Goal: Transaction & Acquisition: Purchase product/service

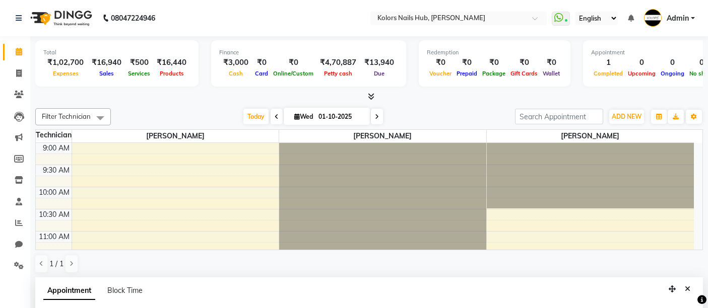
select select "59814"
select select "840"
select select "confirm booking"
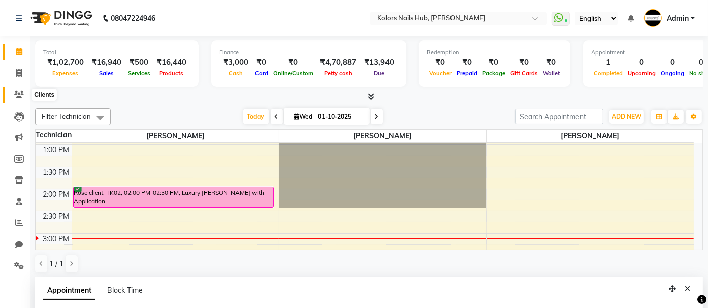
click at [15, 97] on icon at bounding box center [19, 95] width 10 height 8
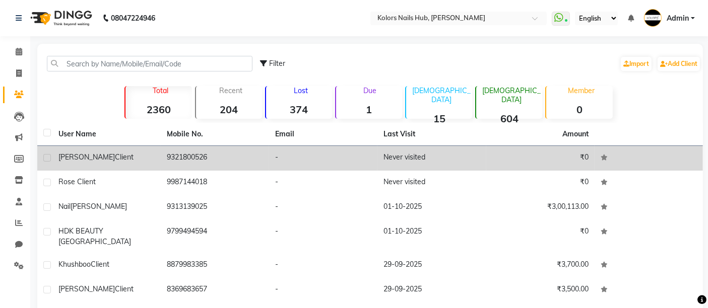
click at [115, 159] on span "Client" at bounding box center [124, 157] width 19 height 9
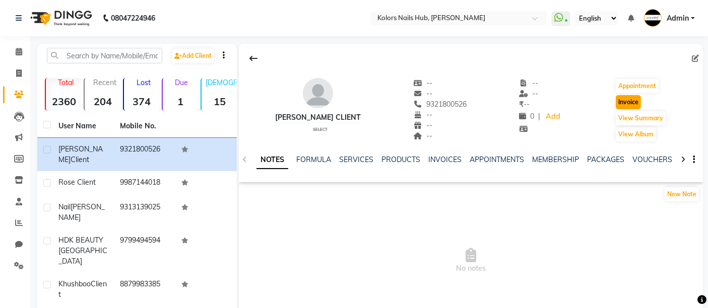
click at [627, 105] on button "Invoice" at bounding box center [628, 102] width 25 height 14
select select "service"
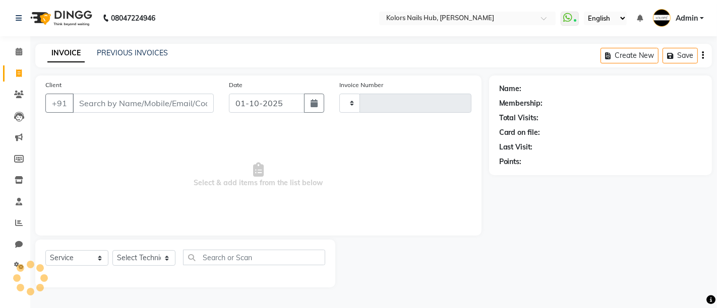
type input "0710"
select select "7121"
type input "9321800526"
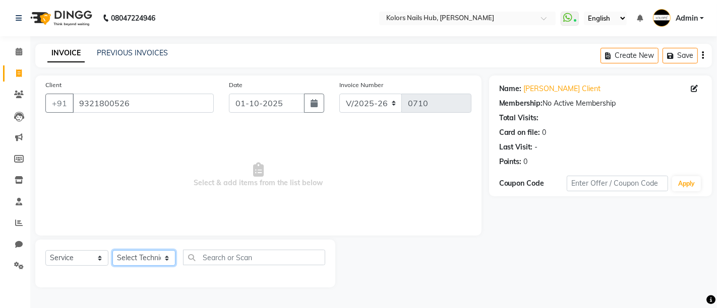
click at [160, 260] on select "Select Technician [PERSON_NAME] [PERSON_NAME]" at bounding box center [143, 258] width 63 height 16
click at [18, 52] on icon at bounding box center [19, 52] width 7 height 8
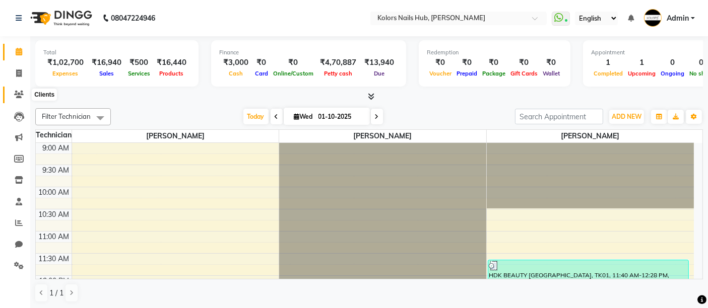
click at [20, 97] on icon at bounding box center [19, 95] width 10 height 8
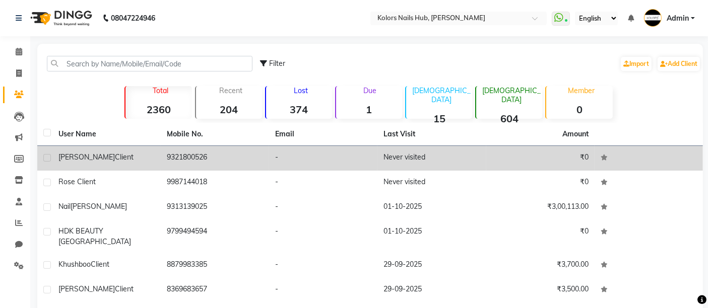
click at [345, 166] on td "-" at bounding box center [323, 158] width 108 height 25
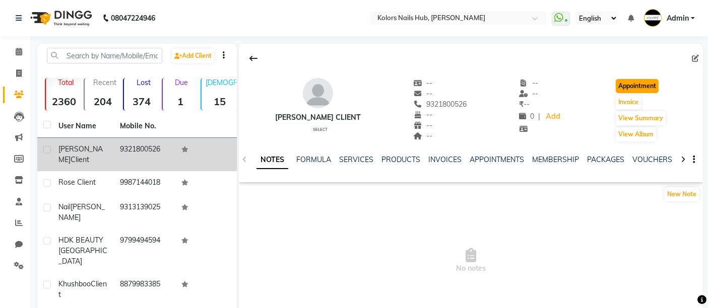
click at [627, 83] on button "Appointment" at bounding box center [637, 86] width 43 height 14
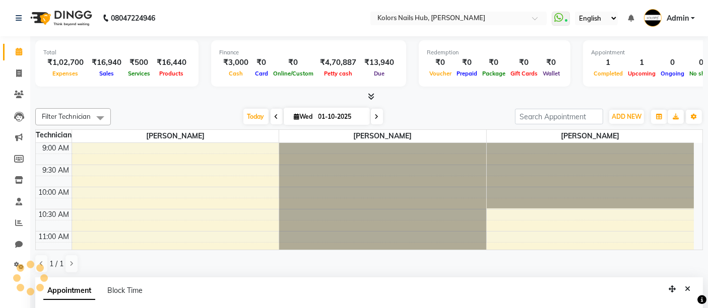
select select "600"
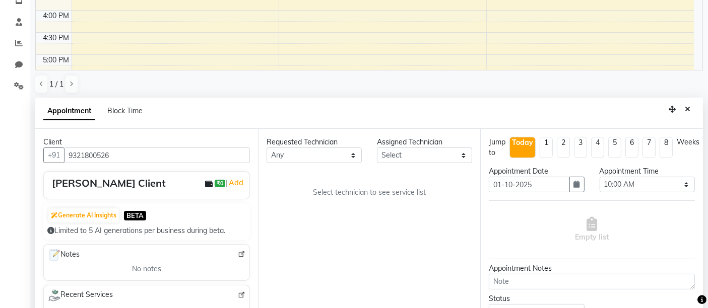
scroll to position [198, 0]
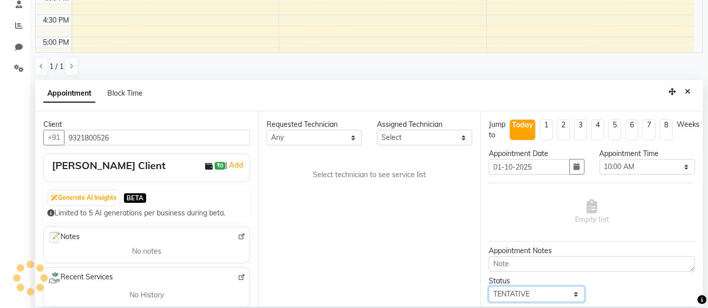
click at [508, 291] on select "Select TENTATIVE CONFIRM CHECK-IN UPCOMING" at bounding box center [536, 295] width 95 height 16
select select "confirm booking"
click at [489, 287] on select "Select TENTATIVE CONFIRM CHECK-IN UPCOMING" at bounding box center [536, 295] width 95 height 16
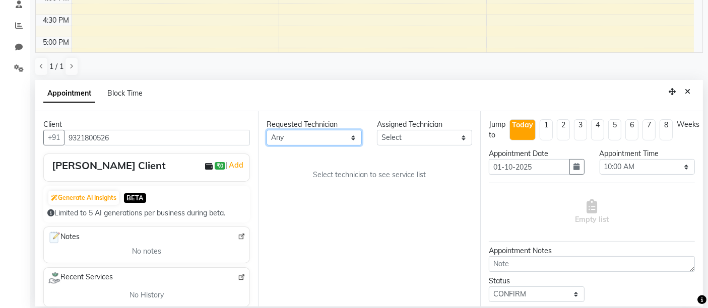
click at [338, 131] on select "Any [PERSON_NAME] [PERSON_NAME]" at bounding box center [314, 138] width 95 height 16
select select "59814"
click at [267, 130] on select "Any [PERSON_NAME] [PERSON_NAME]" at bounding box center [314, 138] width 95 height 16
select select "59814"
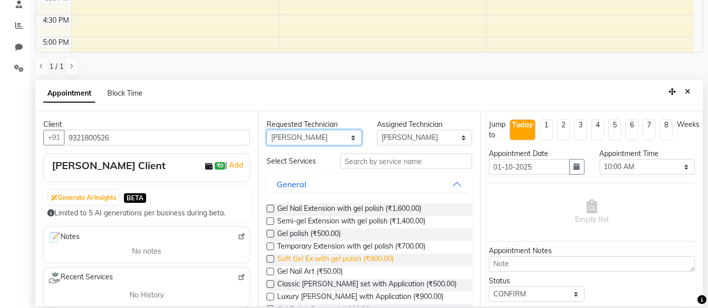
scroll to position [56, 0]
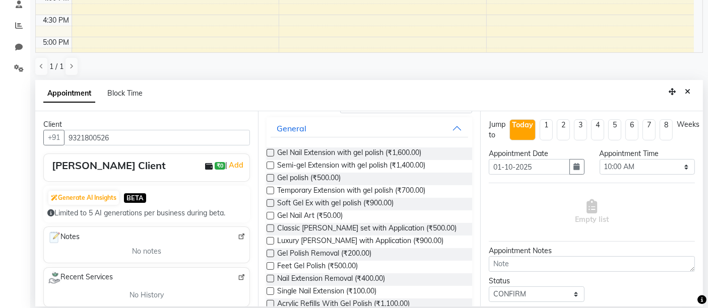
click at [267, 231] on div at bounding box center [270, 230] width 7 height 11
click at [268, 228] on label at bounding box center [271, 229] width 8 height 8
click at [268, 228] on input "checkbox" at bounding box center [270, 229] width 7 height 7
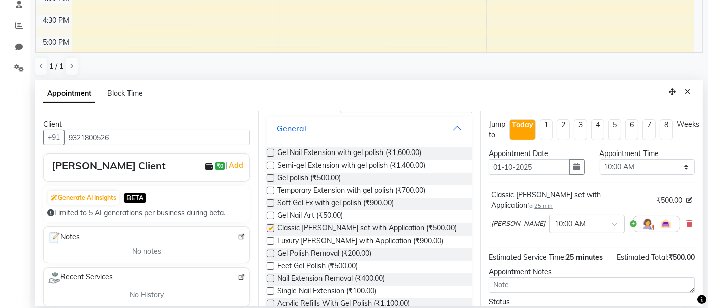
checkbox input "false"
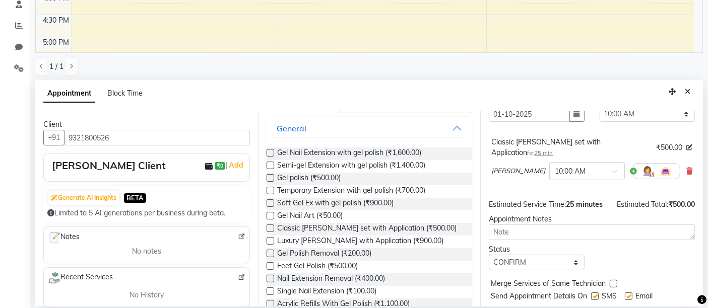
scroll to position [57, 0]
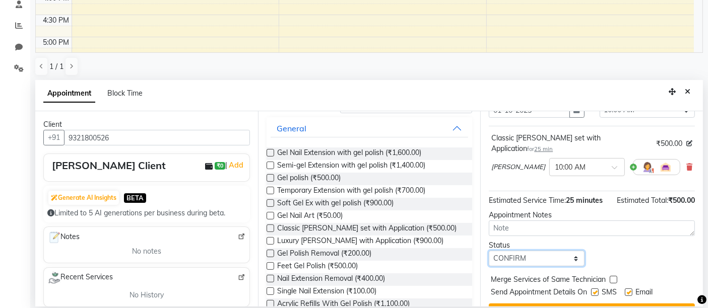
click at [571, 254] on select "Select TENTATIVE CONFIRM CHECK-IN UPCOMING" at bounding box center [536, 259] width 95 height 16
click at [489, 251] on select "Select TENTATIVE CONFIRM CHECK-IN UPCOMING" at bounding box center [536, 259] width 95 height 16
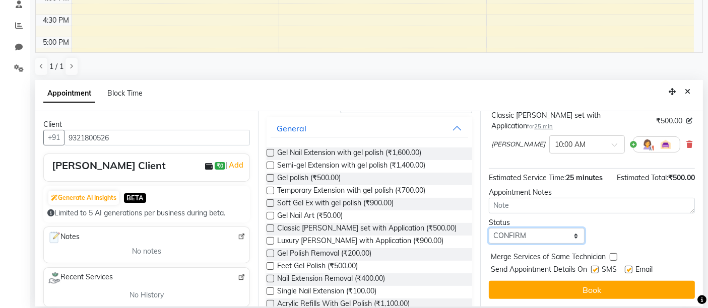
scroll to position [0, 0]
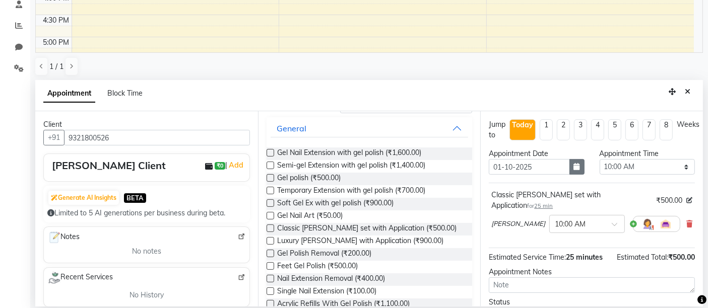
drag, startPoint x: 582, startPoint y: 169, endPoint x: 576, endPoint y: 168, distance: 6.1
click at [576, 168] on div "Appointment Date [DATE]" at bounding box center [536, 166] width 110 height 34
click at [576, 168] on button "button" at bounding box center [576, 167] width 15 height 16
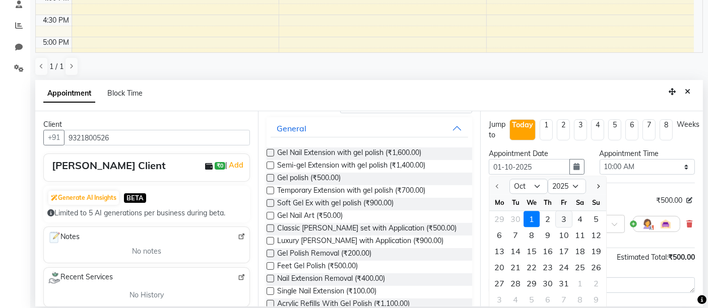
click at [563, 222] on div "3" at bounding box center [564, 219] width 16 height 16
type input "03-10-2025"
select select "600"
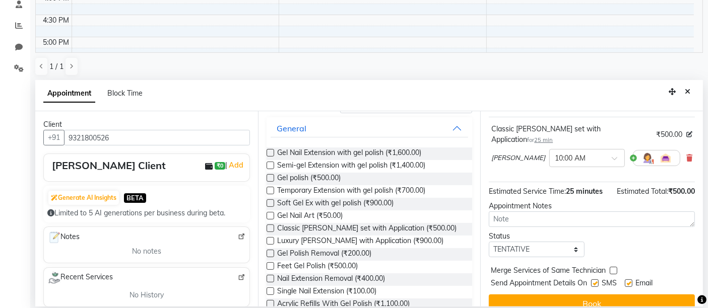
scroll to position [68, 0]
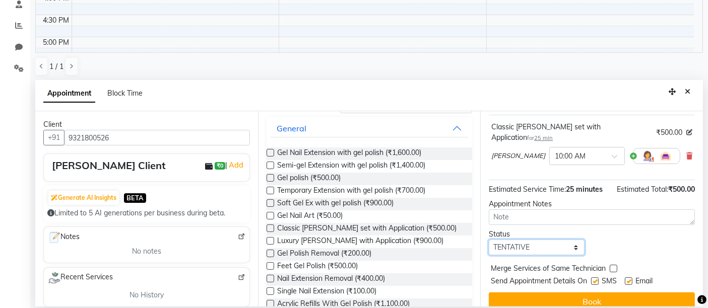
click at [569, 246] on select "Select TENTATIVE CONFIRM UPCOMING" at bounding box center [536, 248] width 95 height 16
select select "confirm booking"
click at [489, 240] on select "Select TENTATIVE CONFIRM UPCOMING" at bounding box center [536, 248] width 95 height 16
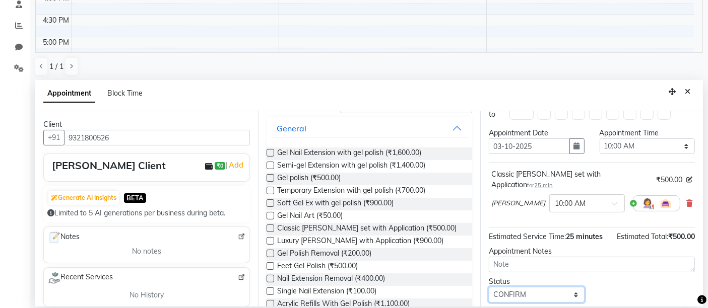
scroll to position [17, 0]
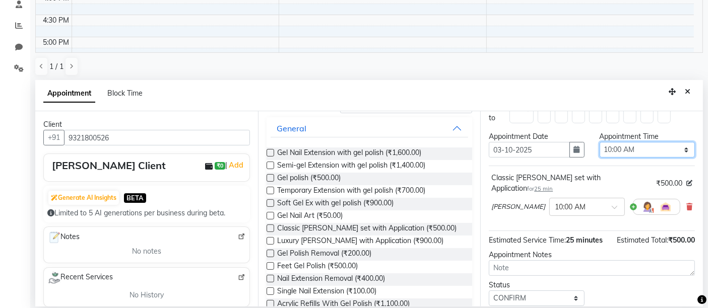
click at [631, 149] on select "Select 10:00 AM 10:15 AM 10:30 AM 10:45 AM 11:00 AM 11:15 AM 11:30 AM 11:45 AM …" at bounding box center [647, 150] width 95 height 16
select select "1140"
click at [600, 142] on select "Select 10:00 AM 10:15 AM 10:30 AM 10:45 AM 11:00 AM 11:15 AM 11:30 AM 11:45 AM …" at bounding box center [647, 150] width 95 height 16
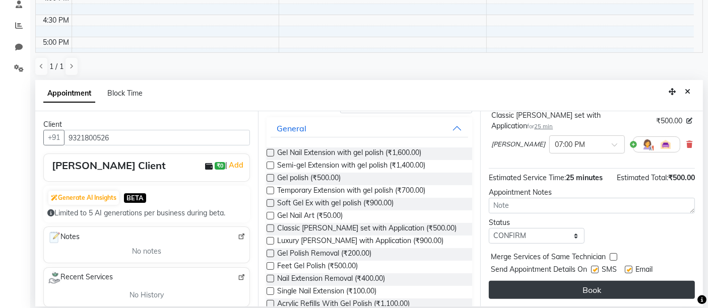
click at [622, 283] on button "Book" at bounding box center [592, 290] width 206 height 18
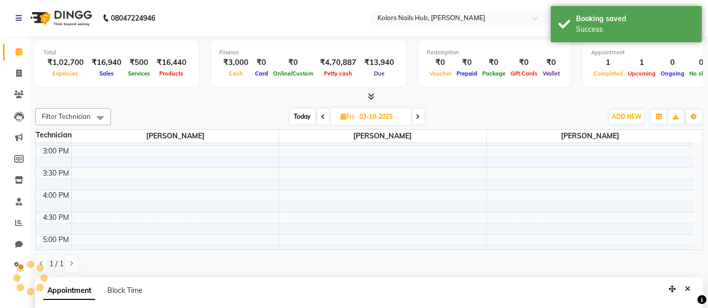
scroll to position [0, 0]
click at [693, 284] on button "Close" at bounding box center [687, 290] width 15 height 16
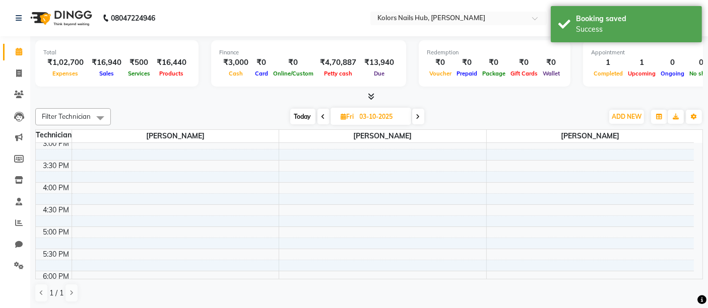
scroll to position [278, 0]
click at [308, 115] on span "Today" at bounding box center [302, 117] width 25 height 16
type input "01-10-2025"
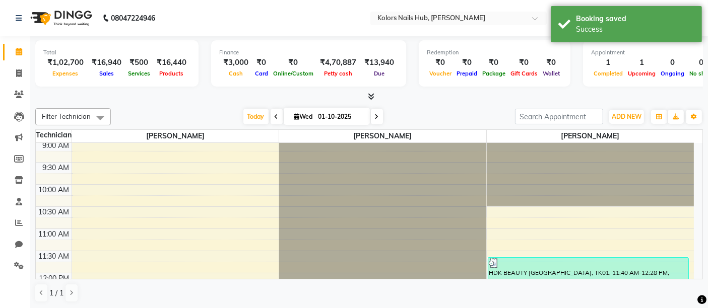
scroll to position [0, 0]
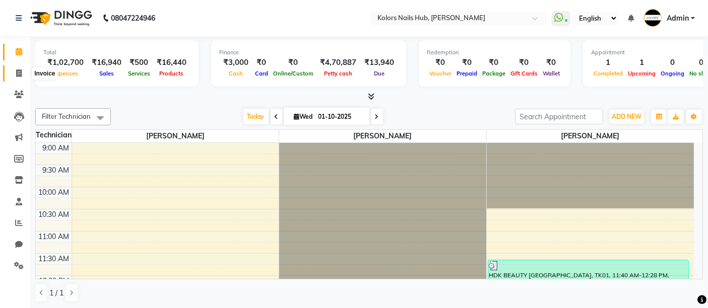
click at [20, 68] on span at bounding box center [19, 74] width 18 height 12
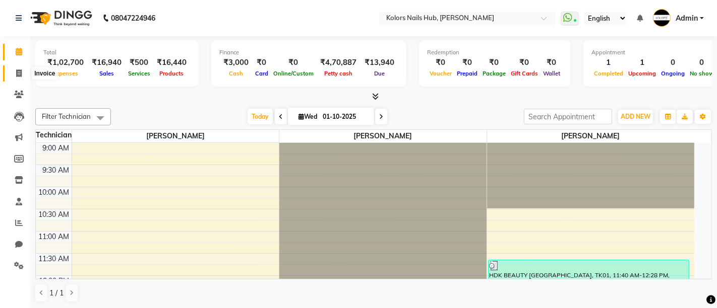
select select "7121"
select select "service"
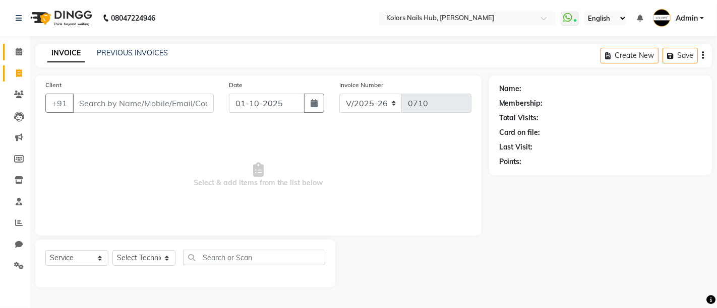
click at [25, 49] on span at bounding box center [19, 52] width 18 height 12
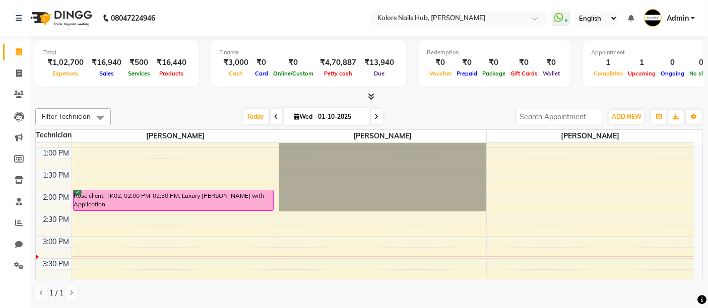
scroll to position [173, 0]
click at [239, 194] on div "Rose client, TK02, 02:00 PM-02:30 PM, Luxury [PERSON_NAME] with Application" at bounding box center [174, 200] width 200 height 20
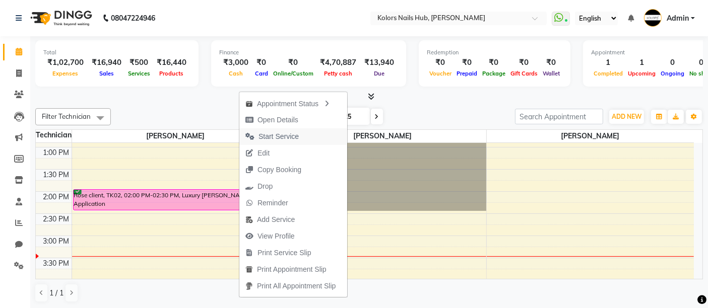
click at [308, 131] on button "Start Service" at bounding box center [293, 137] width 108 height 17
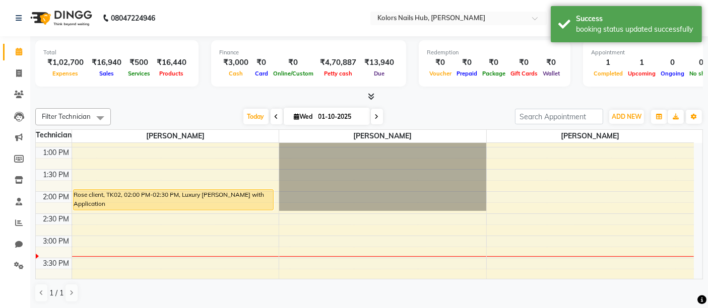
click at [237, 199] on div "Rose client, TK02, 02:00 PM-02:30 PM, Luxury [PERSON_NAME] with Application" at bounding box center [174, 200] width 200 height 20
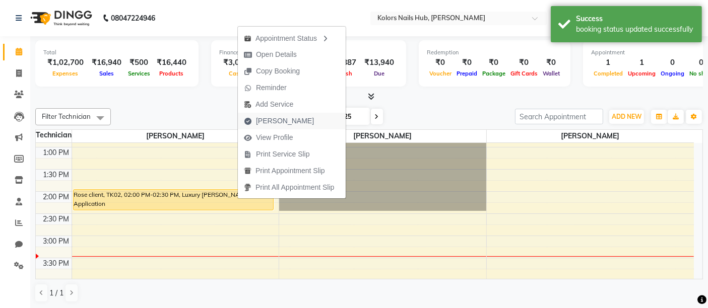
click at [298, 123] on button "[PERSON_NAME]" at bounding box center [292, 121] width 108 height 17
select select "service"
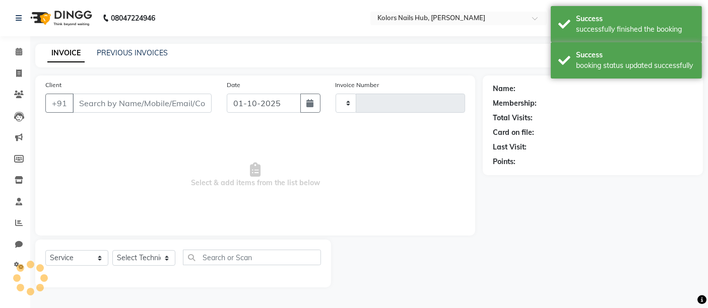
type input "0710"
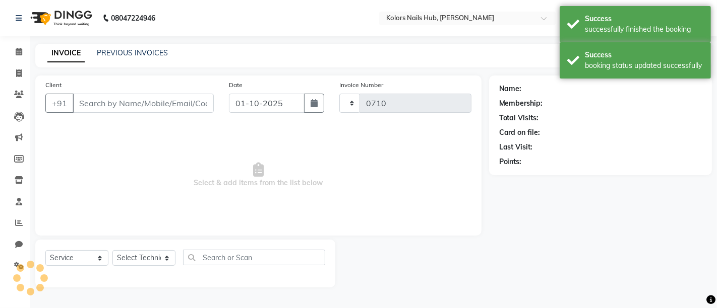
select select "7121"
type input "9987144018"
select select "59814"
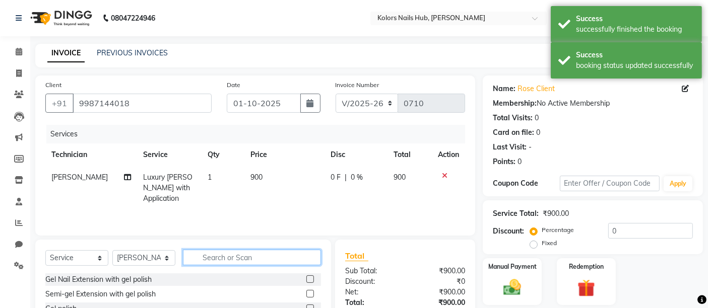
click at [222, 252] on input "text" at bounding box center [252, 258] width 138 height 16
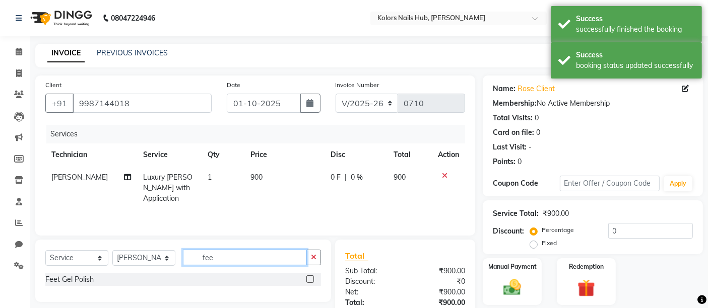
type input "fee"
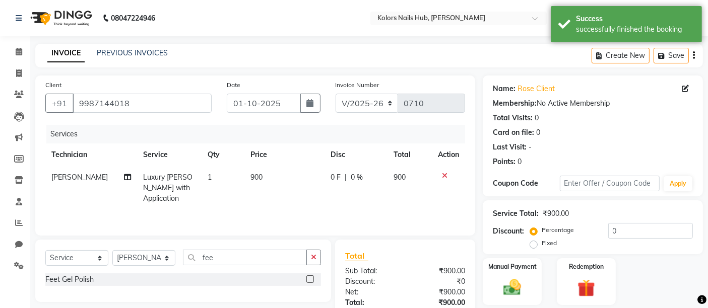
click at [308, 280] on label at bounding box center [310, 280] width 8 height 8
click at [308, 280] on input "checkbox" at bounding box center [309, 280] width 7 height 7
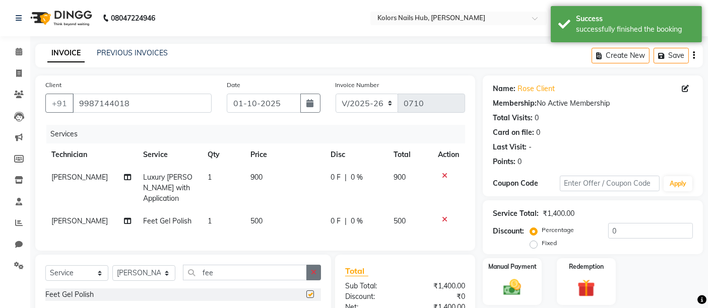
checkbox input "false"
click at [316, 276] on icon "button" at bounding box center [314, 272] width 6 height 7
click at [252, 219] on span "500" at bounding box center [256, 221] width 12 height 9
select select "59814"
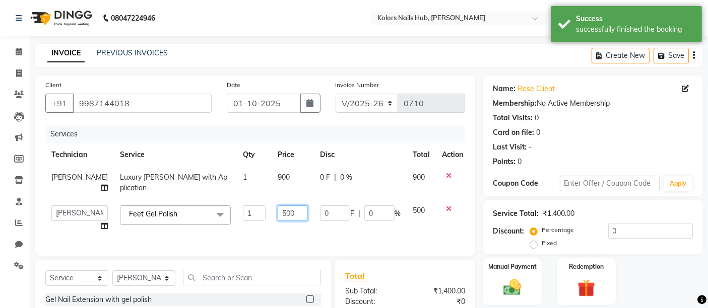
click at [278, 206] on input "500" at bounding box center [293, 214] width 30 height 16
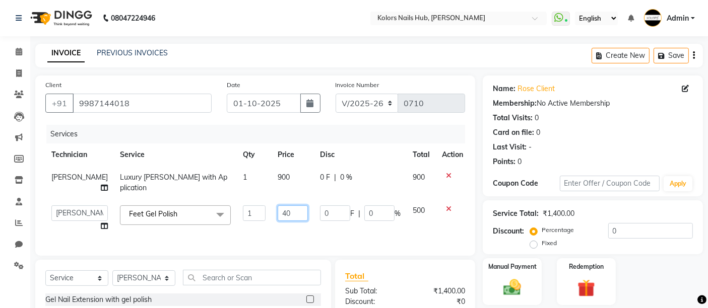
type input "450"
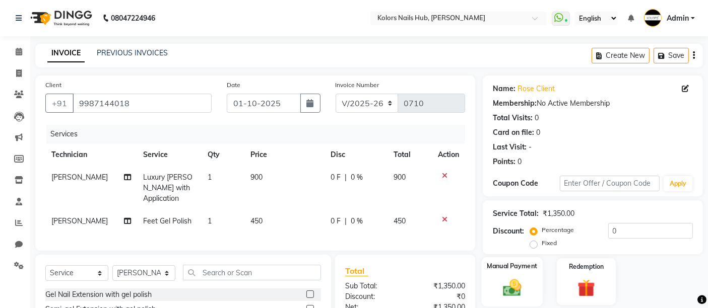
click at [518, 278] on img at bounding box center [512, 287] width 30 height 21
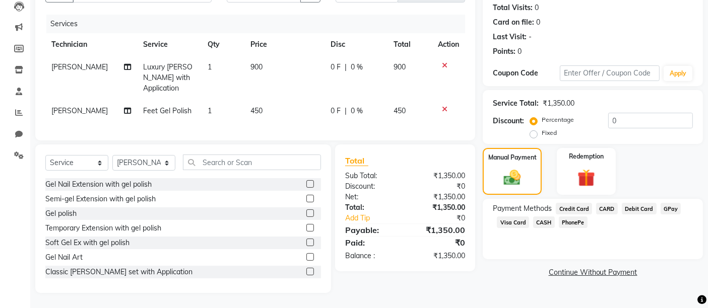
click at [671, 203] on span "GPay" at bounding box center [671, 209] width 21 height 12
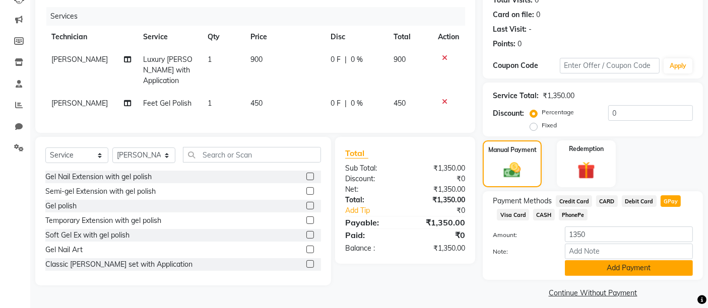
click at [625, 267] on button "Add Payment" at bounding box center [629, 269] width 128 height 16
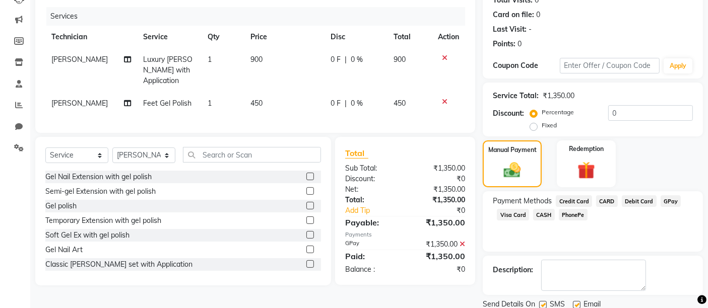
scroll to position [153, 0]
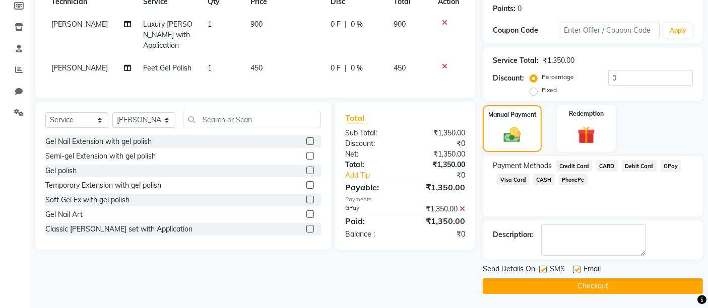
click at [643, 285] on button "Checkout" at bounding box center [593, 287] width 220 height 16
